Goal: Check status: Check status

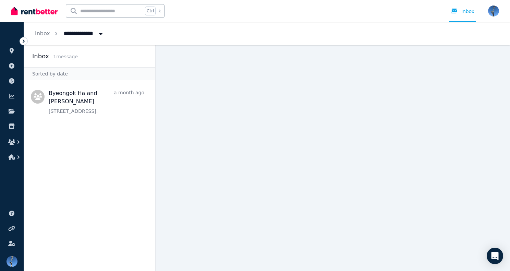
click at [32, 12] on img at bounding box center [34, 11] width 47 height 10
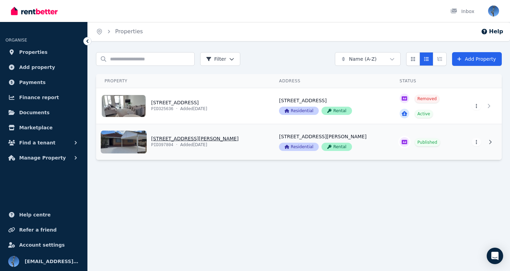
click at [166, 138] on link "View property details" at bounding box center [183, 142] width 174 height 36
